Goal: Task Accomplishment & Management: Manage account settings

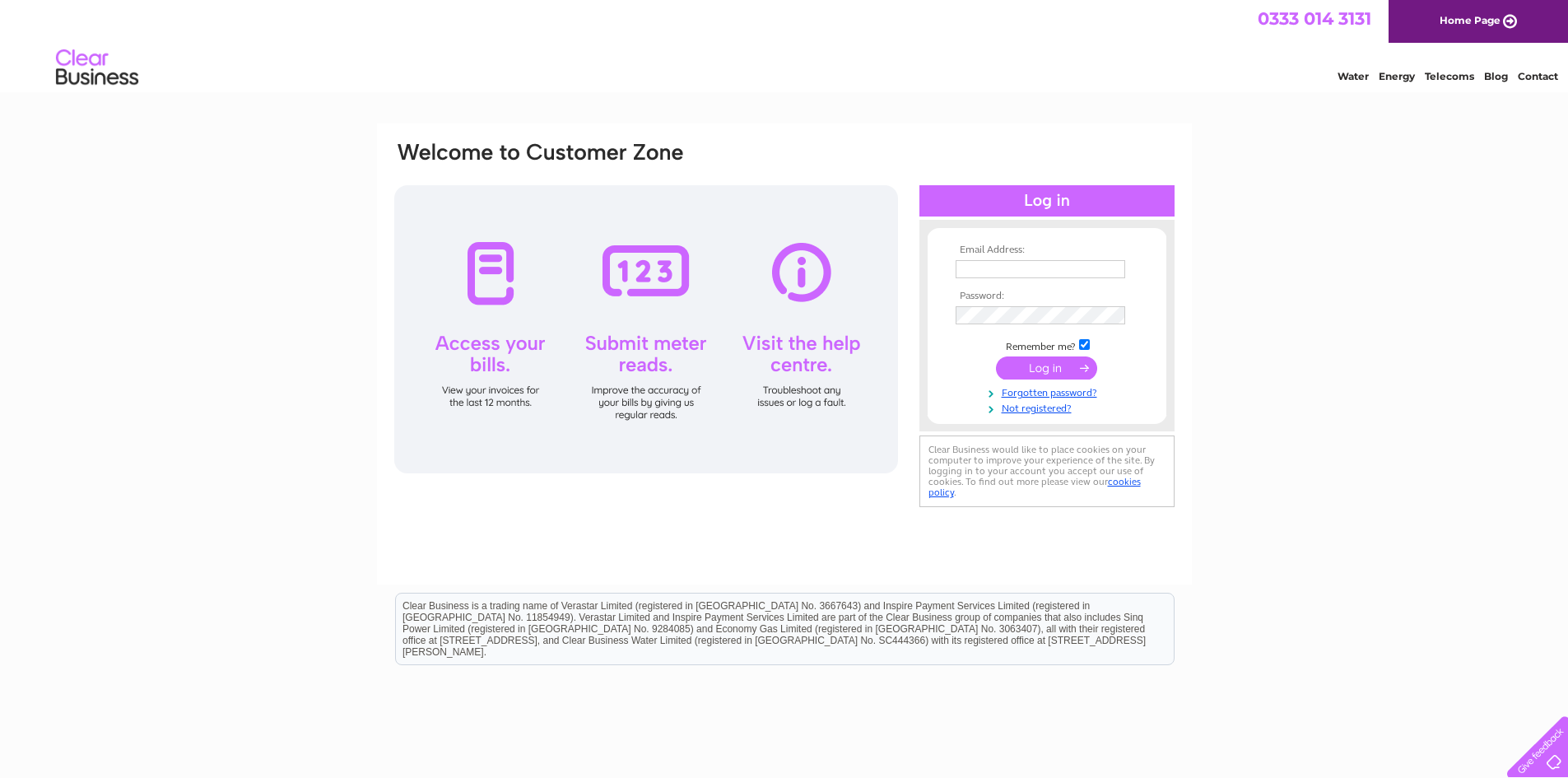
type input "sales@downtoearthhexham.co.uk"
click at [1032, 368] on input "submit" at bounding box center [1047, 367] width 101 height 23
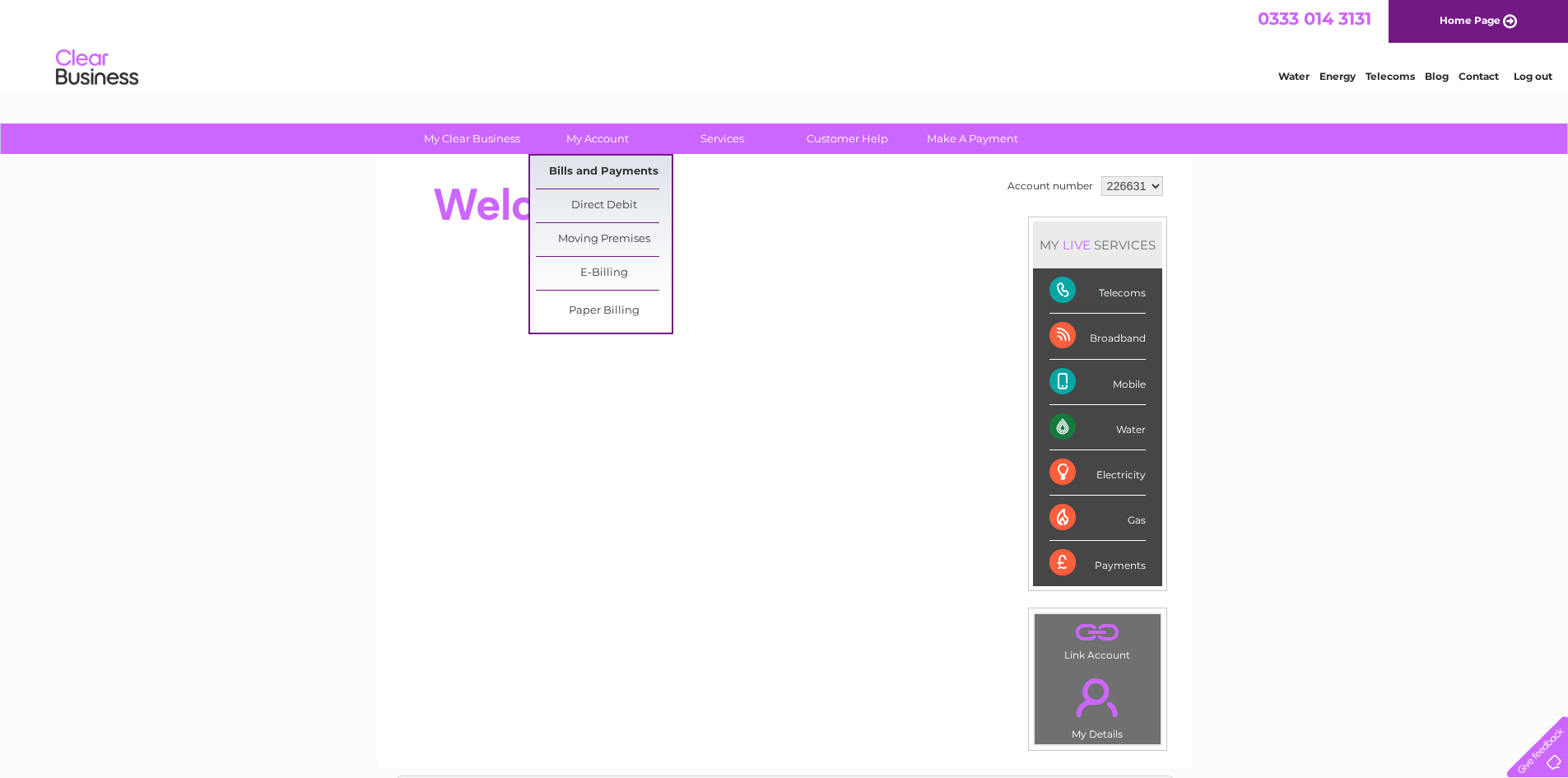
click at [607, 165] on link "Bills and Payments" at bounding box center [603, 172] width 136 height 33
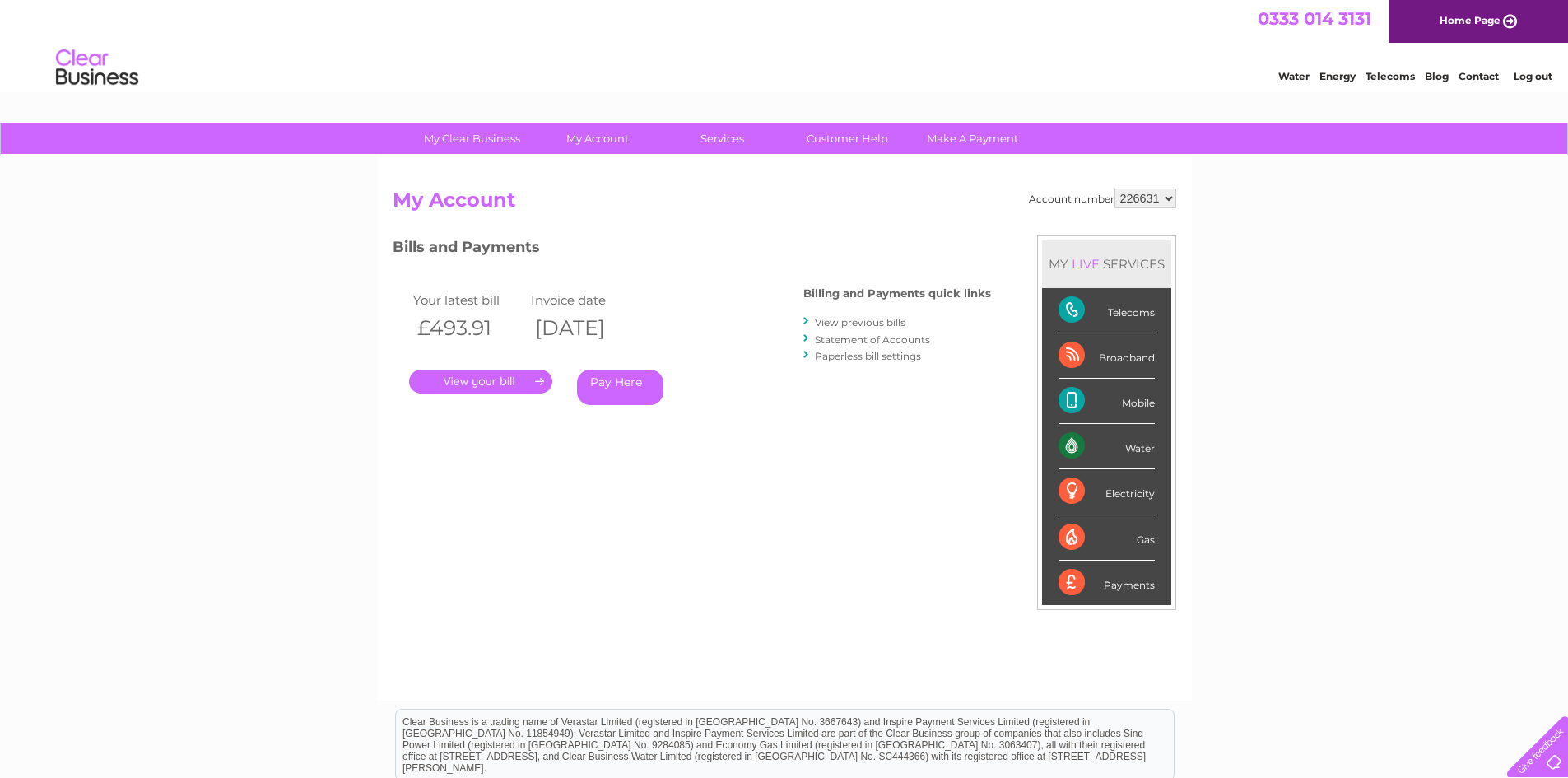
click at [544, 379] on link "." at bounding box center [480, 381] width 143 height 23
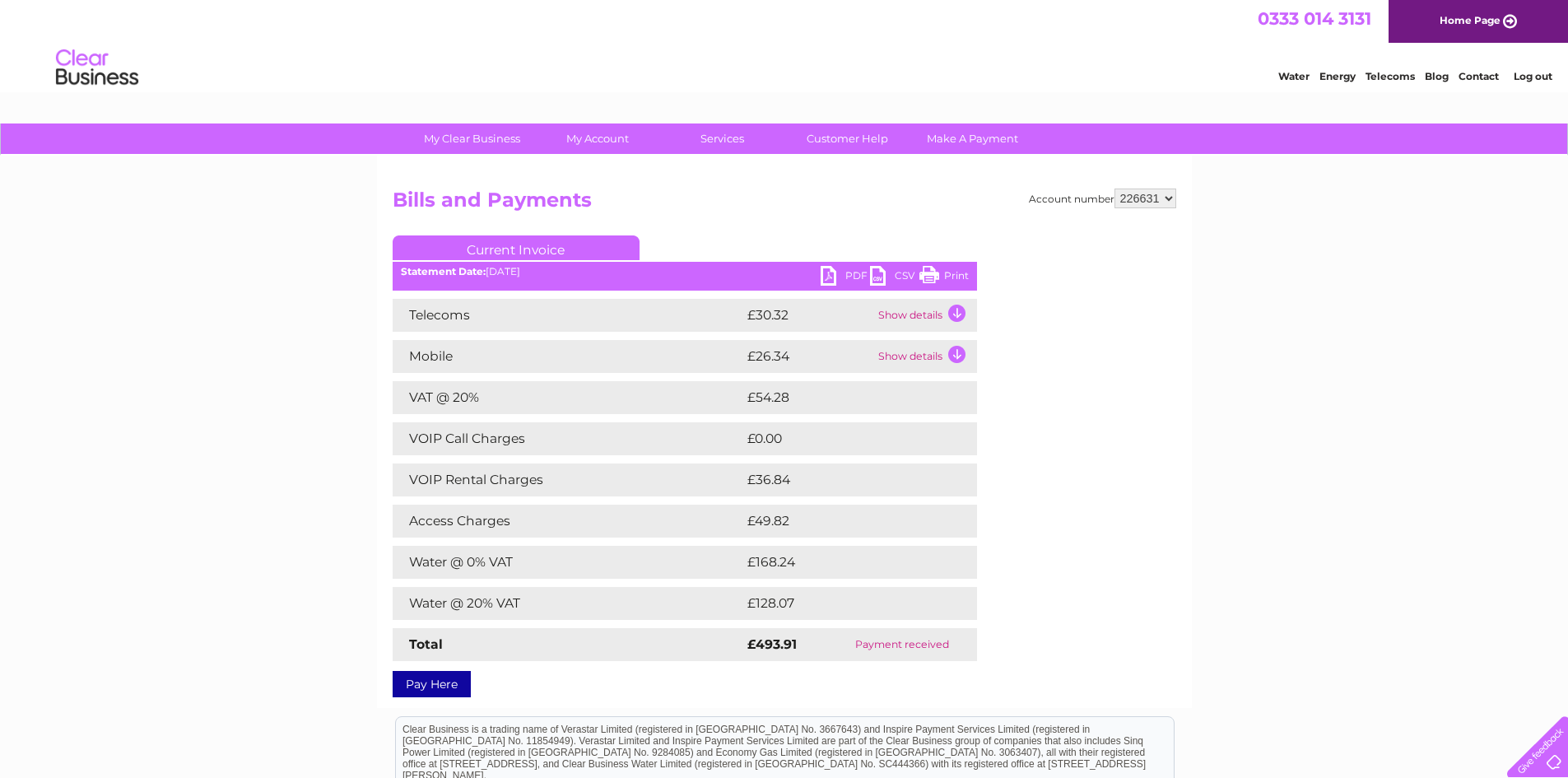
click at [834, 272] on link "PDF" at bounding box center [845, 277] width 50 height 23
